Goal: Information Seeking & Learning: Find specific fact

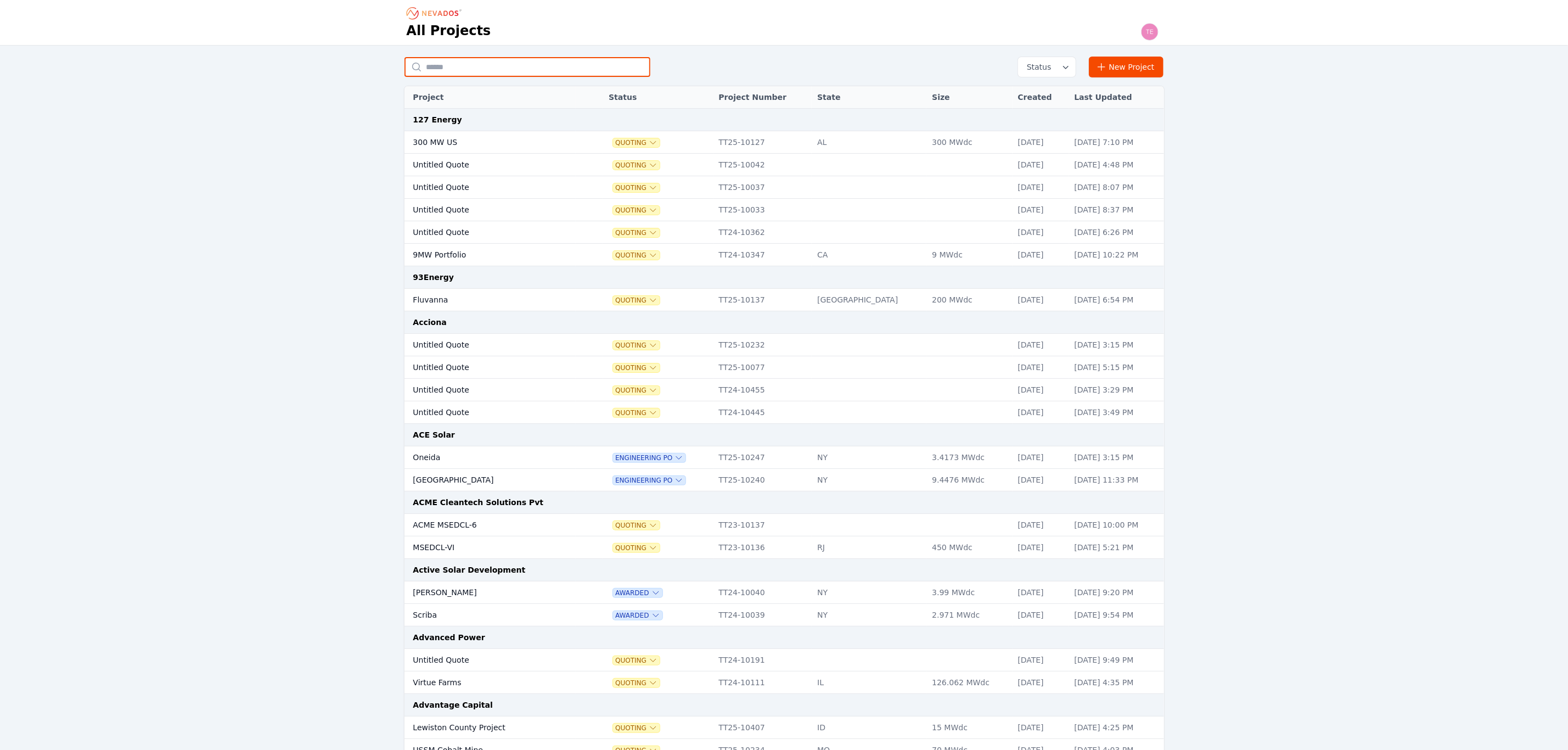
click at [450, 72] on input "text" at bounding box center [527, 67] width 246 height 20
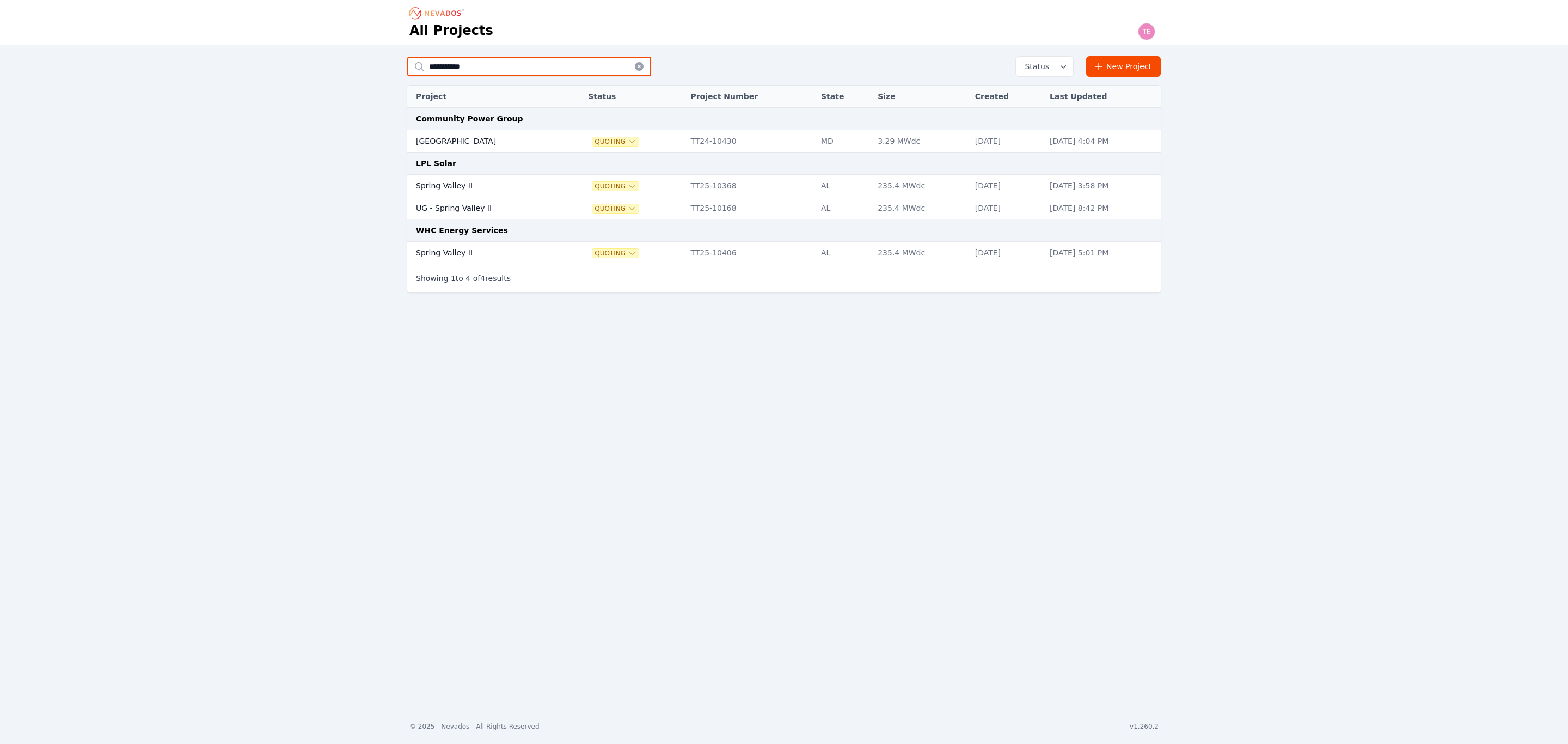
type input "**********"
click at [502, 184] on td "Spring Valley II" at bounding box center [486, 186] width 157 height 23
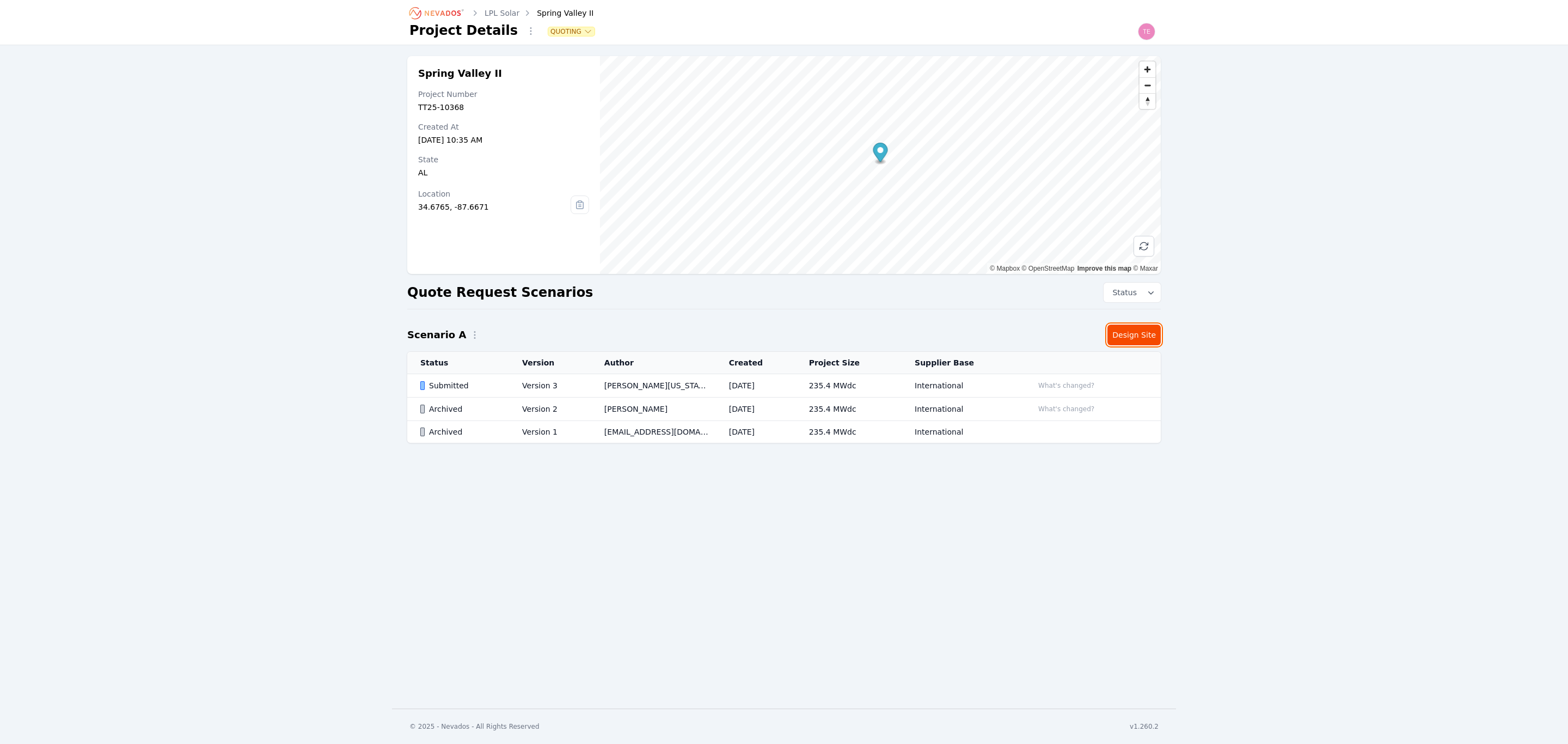
click at [1138, 329] on link "Design Site" at bounding box center [1134, 335] width 54 height 21
click at [740, 384] on td "[DATE]" at bounding box center [755, 385] width 80 height 23
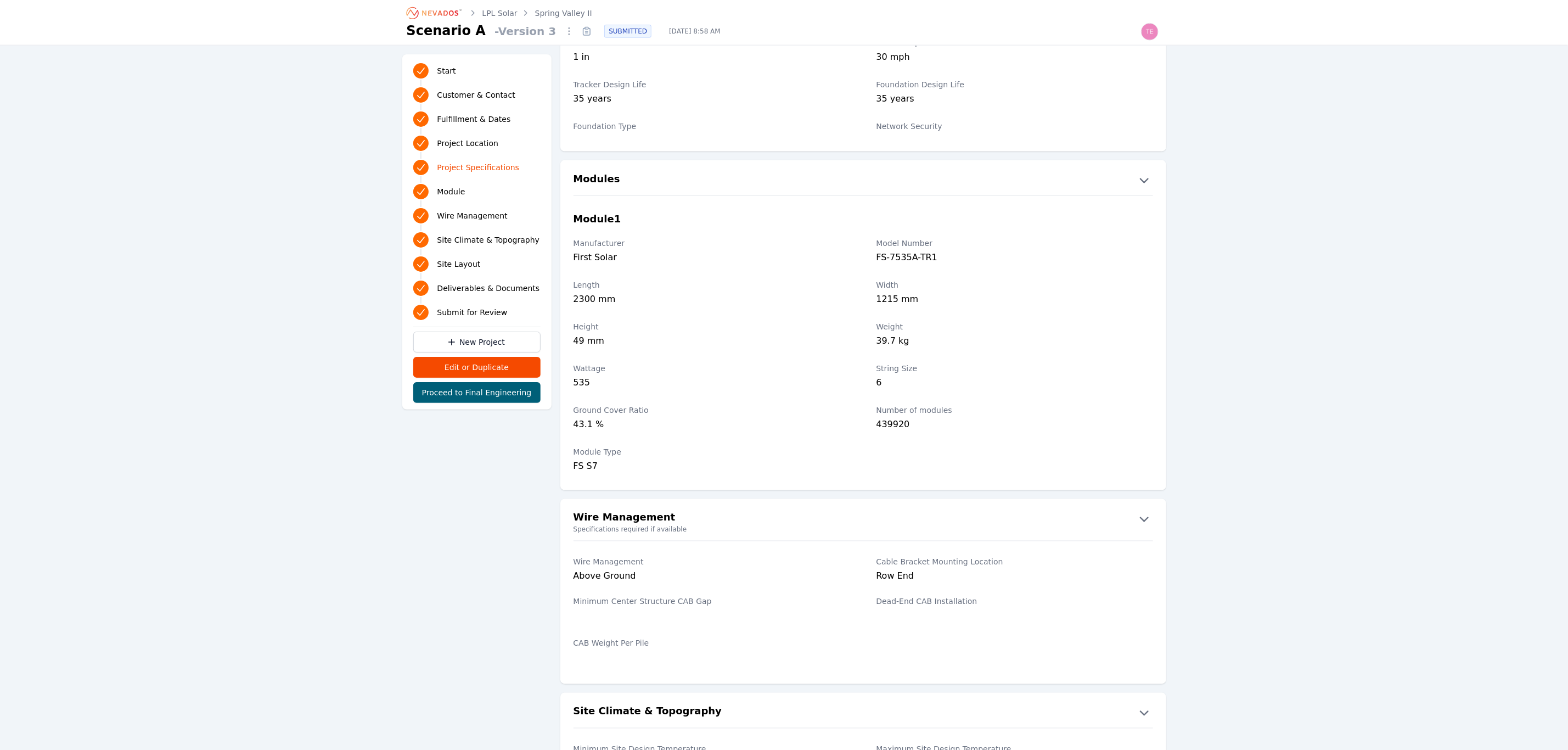
scroll to position [1070, 0]
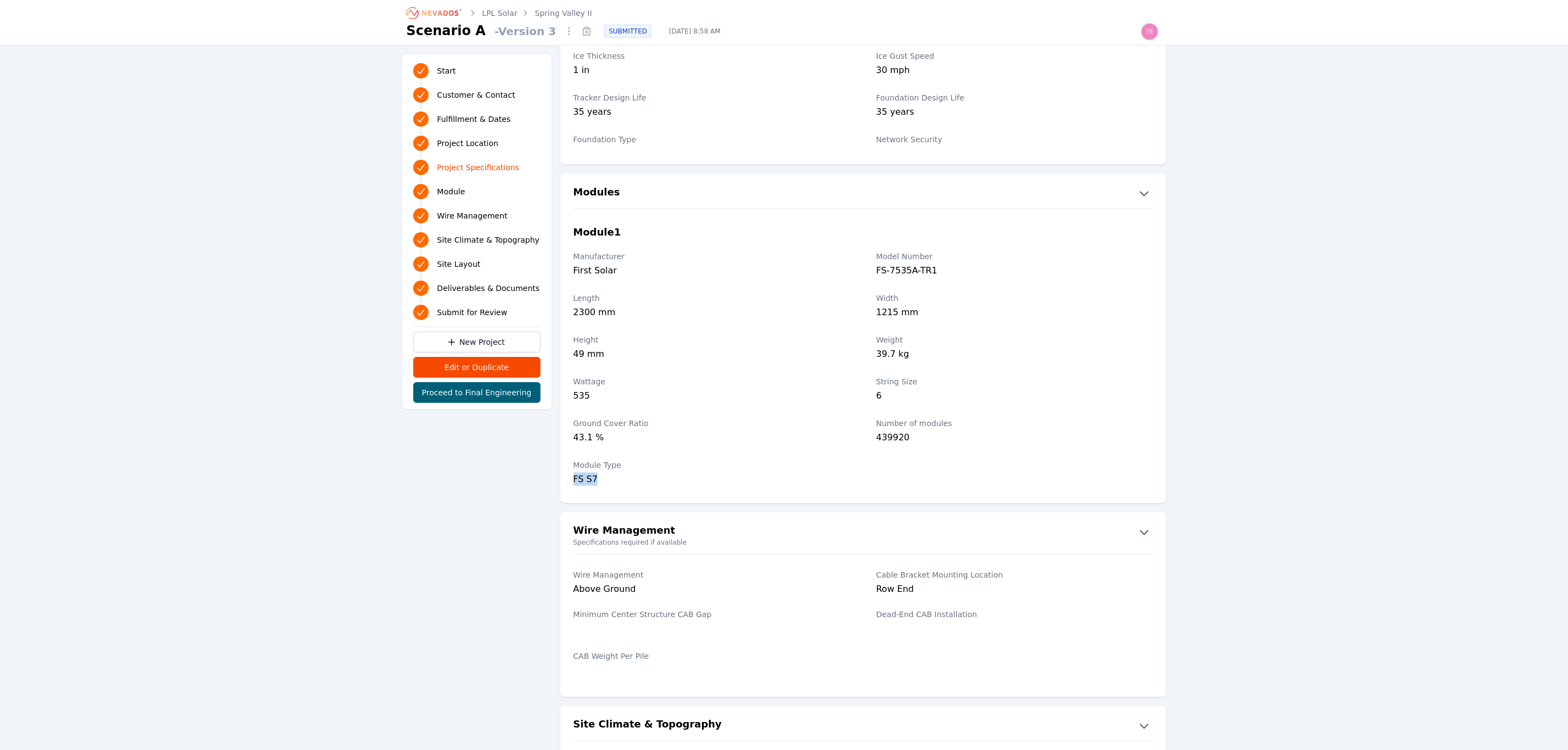
drag, startPoint x: 624, startPoint y: 485, endPoint x: 570, endPoint y: 478, distance: 54.5
click at [570, 478] on div "Module Type FS S7" at bounding box center [863, 473] width 606 height 39
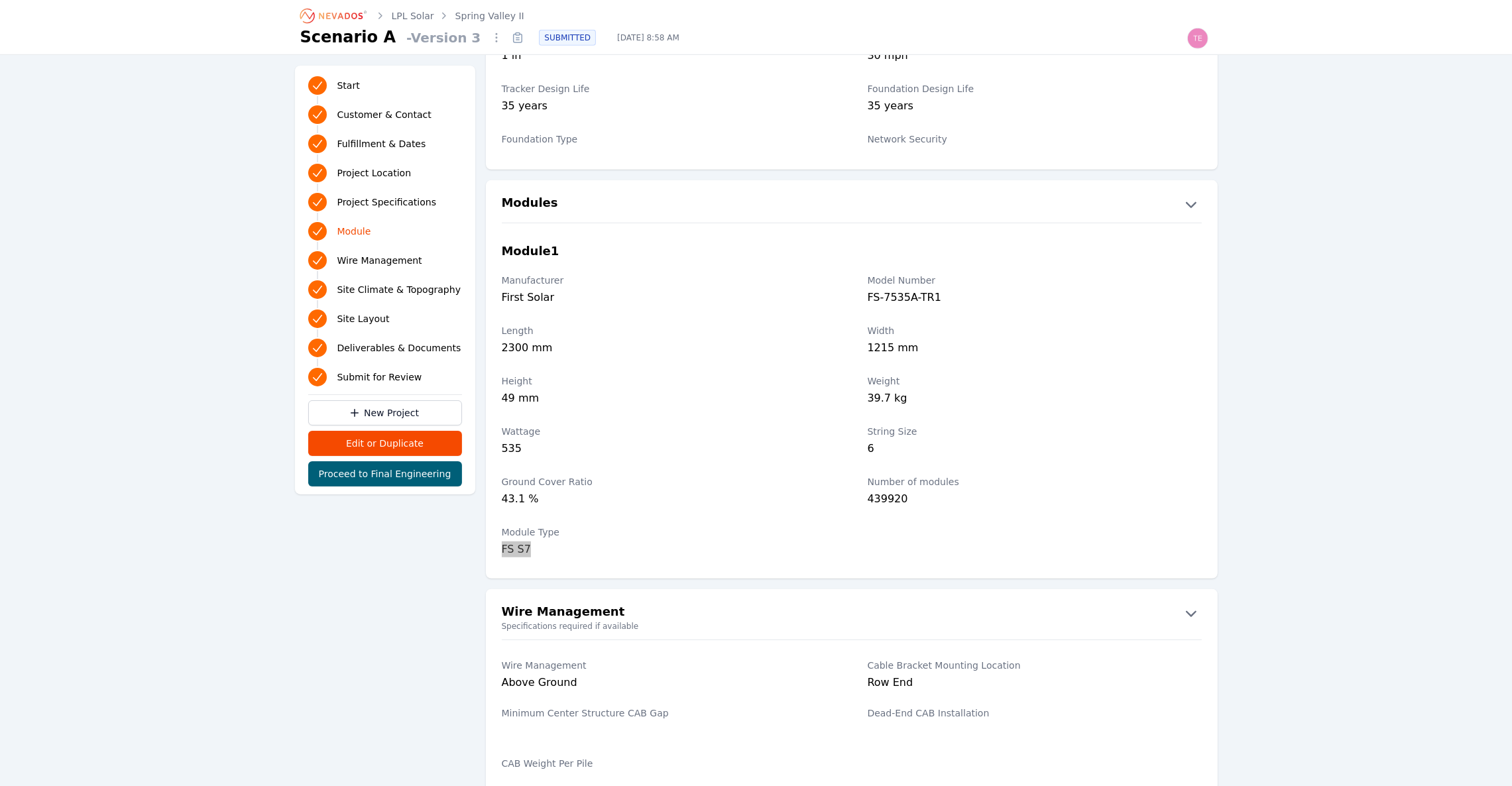
scroll to position [1391, 0]
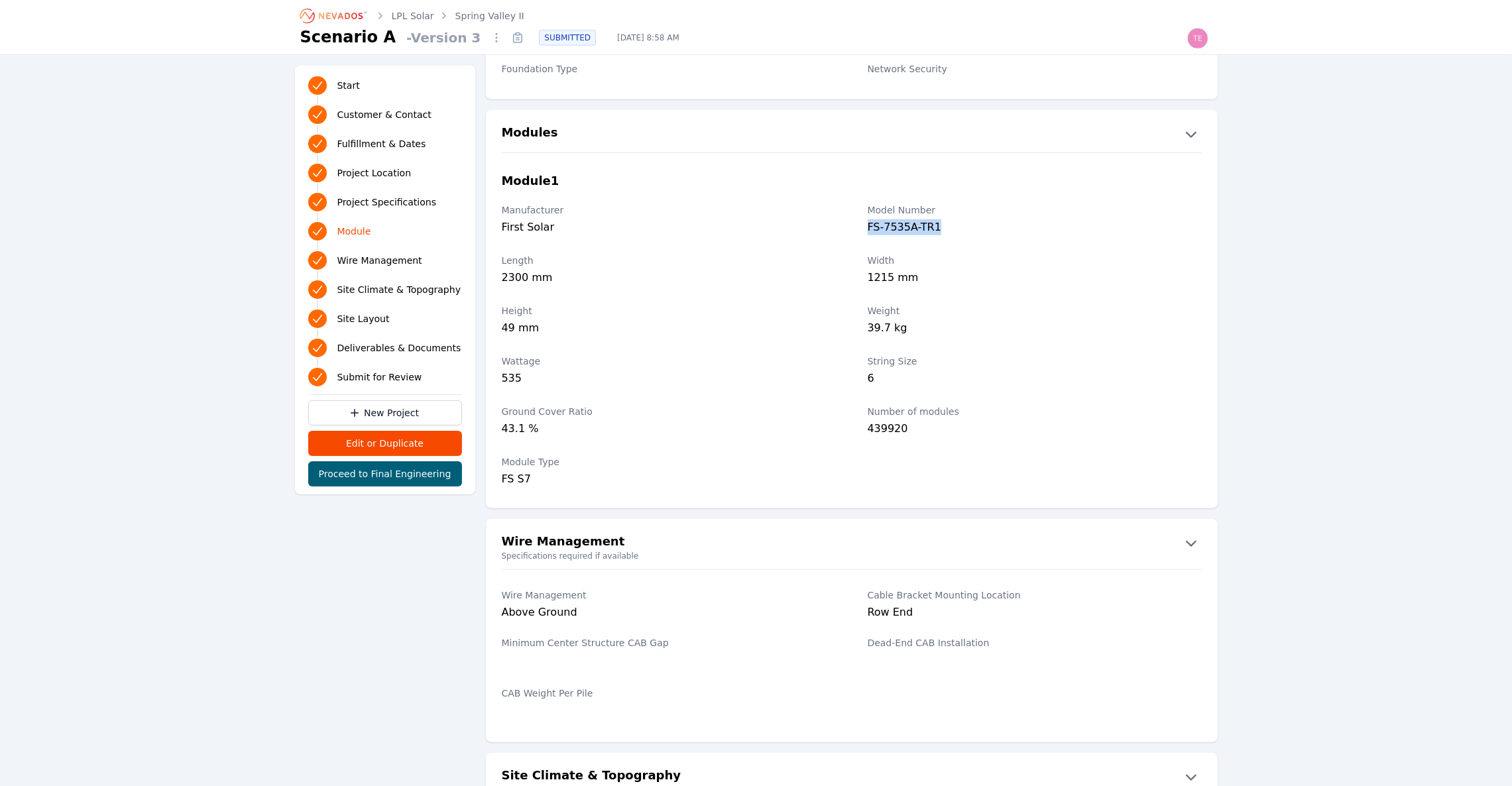
drag, startPoint x: 956, startPoint y: 233, endPoint x: 861, endPoint y: 234, distance: 95.0
click at [861, 234] on div "Manufacturer First Solar Model Number FS-7535A-TR1" at bounding box center [852, 221] width 732 height 50
copy div "FS-7535A-TR1"
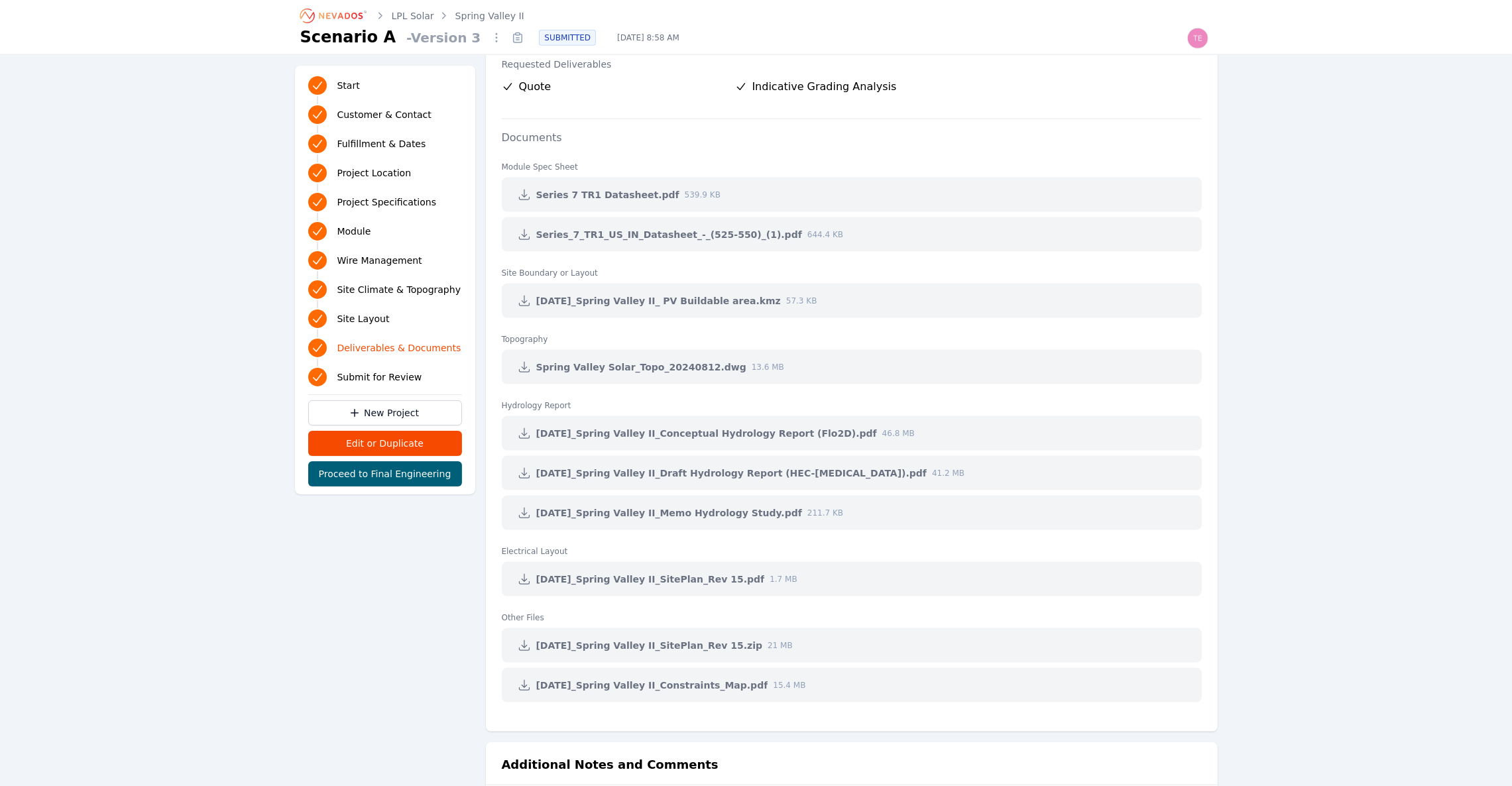
scroll to position [2783, 0]
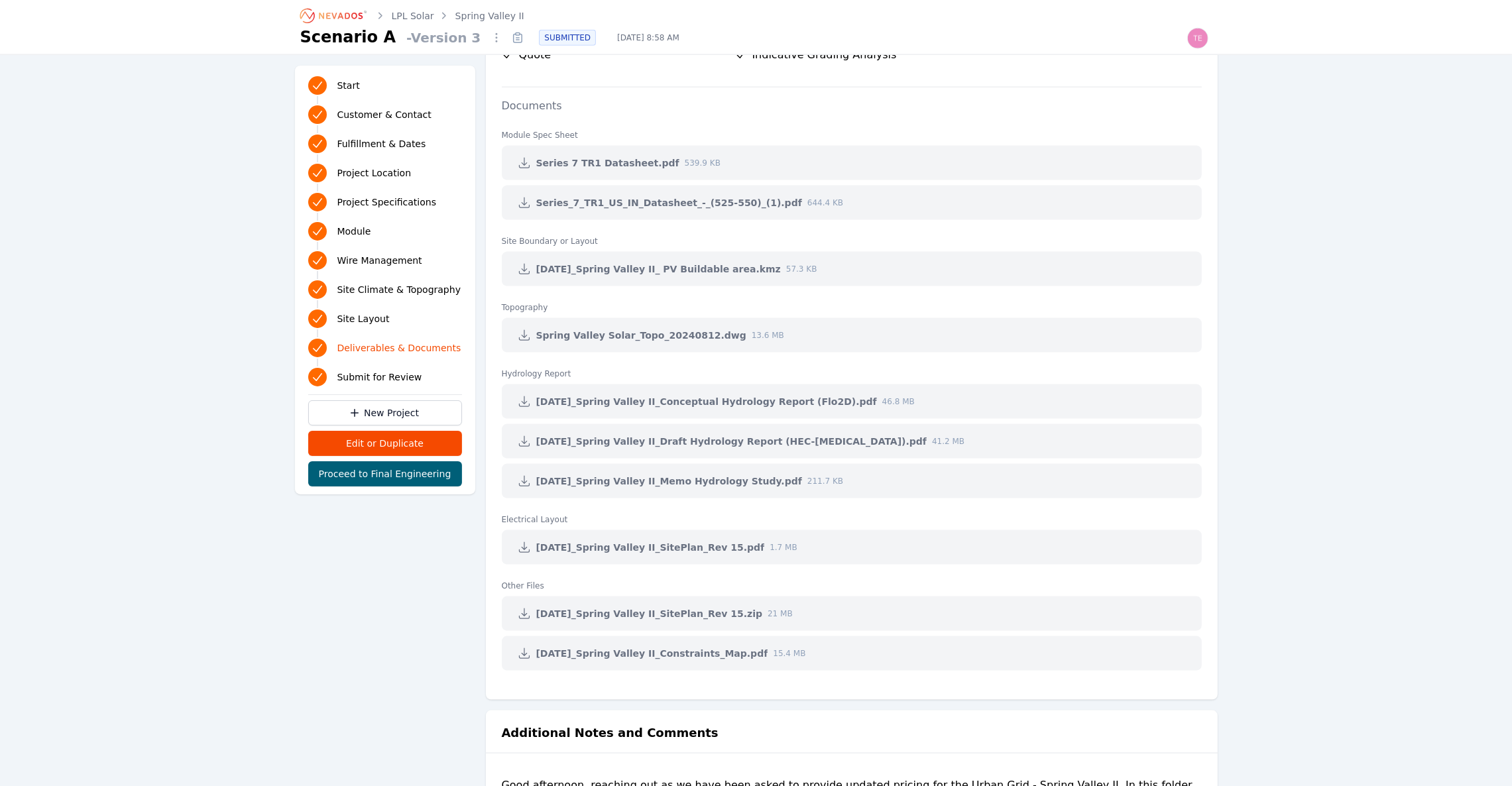
click at [479, 17] on link "Spring Valley II" at bounding box center [489, 16] width 69 height 13
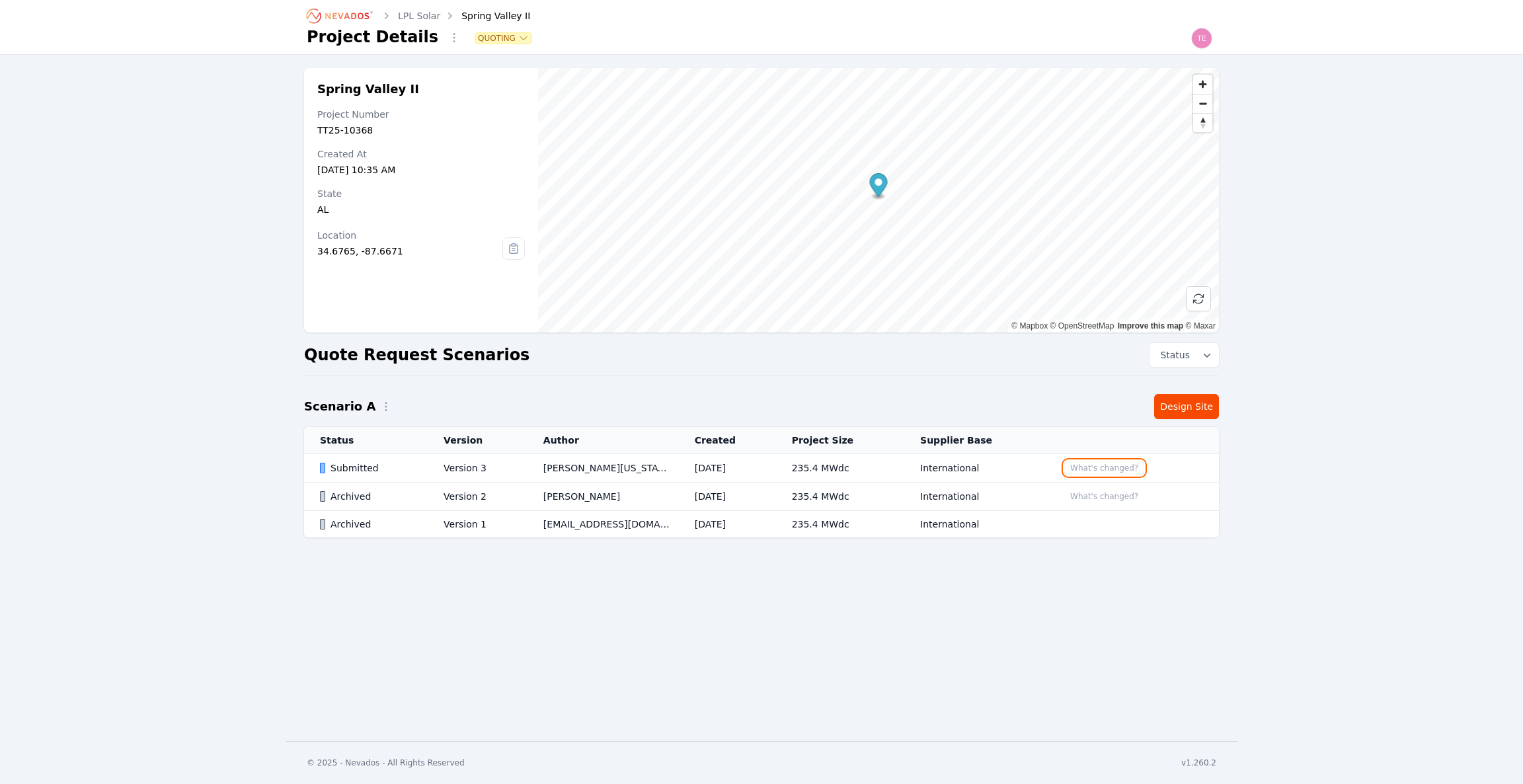
click at [1108, 466] on button "What's changed?" at bounding box center [1104, 468] width 80 height 15
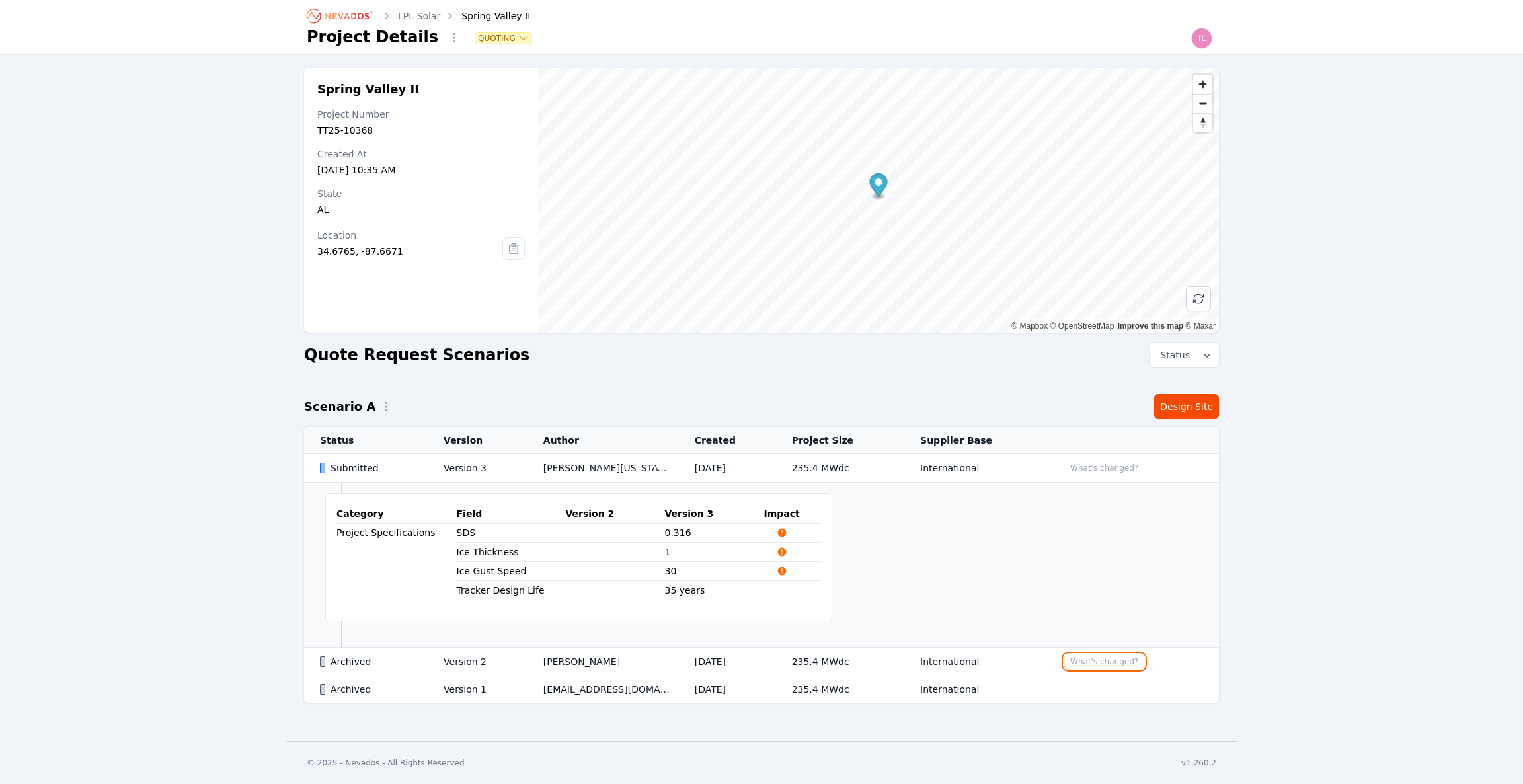
click at [1118, 661] on button "What's changed?" at bounding box center [1104, 662] width 80 height 15
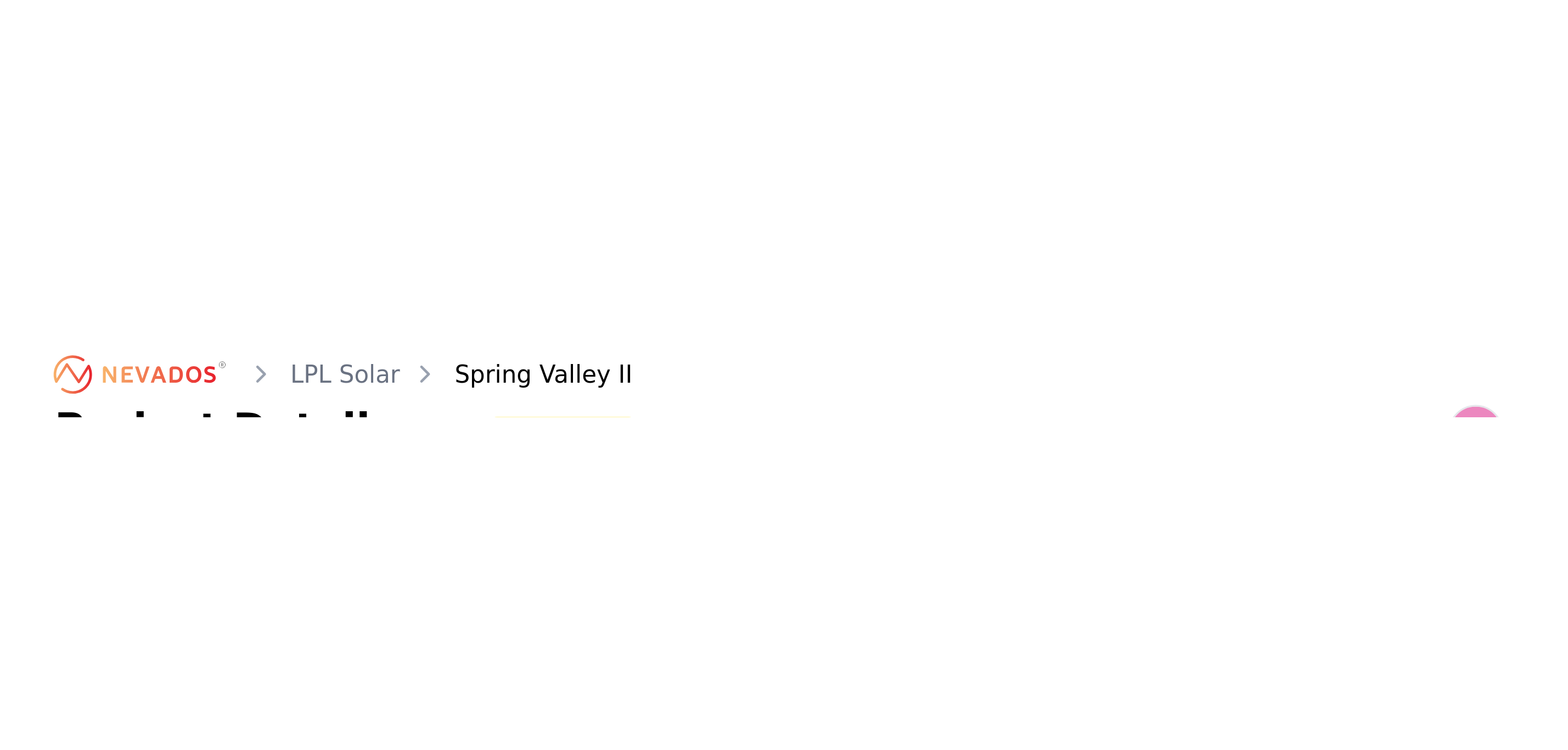
scroll to position [104, 0]
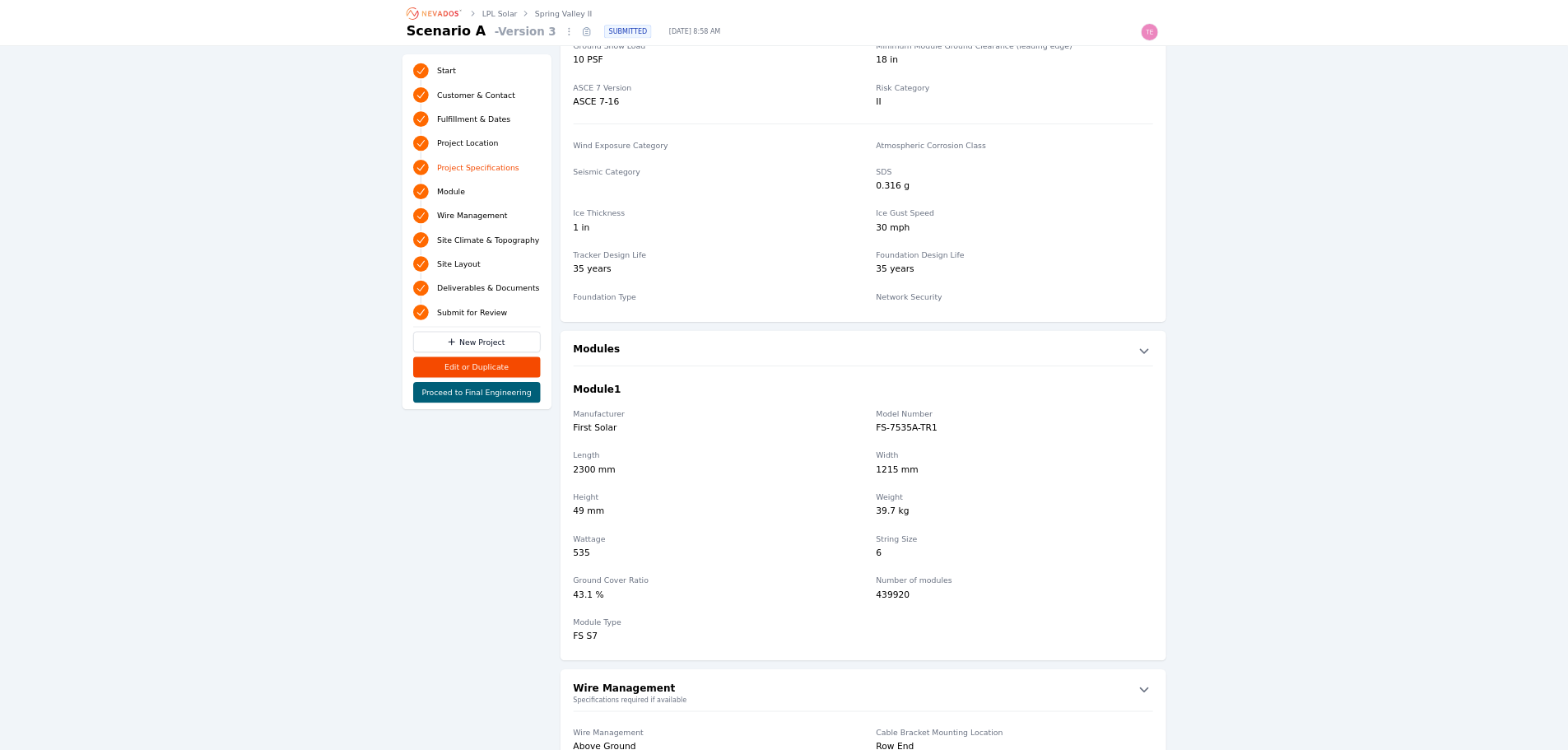
scroll to position [1482, 0]
